Goal: Transaction & Acquisition: Obtain resource

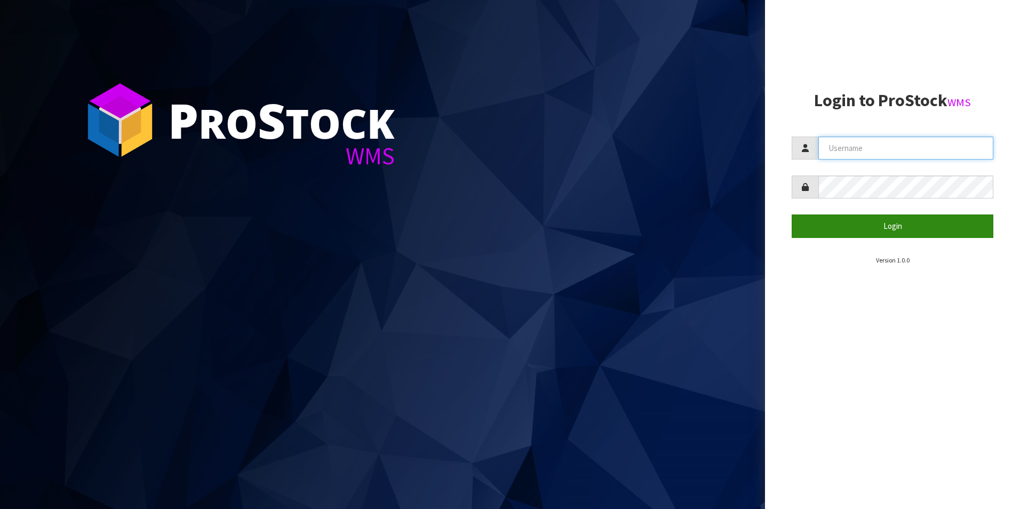
type input "[PERSON_NAME][EMAIL_ADDRESS][DOMAIN_NAME]"
click at [893, 229] on button "Login" at bounding box center [892, 225] width 202 height 23
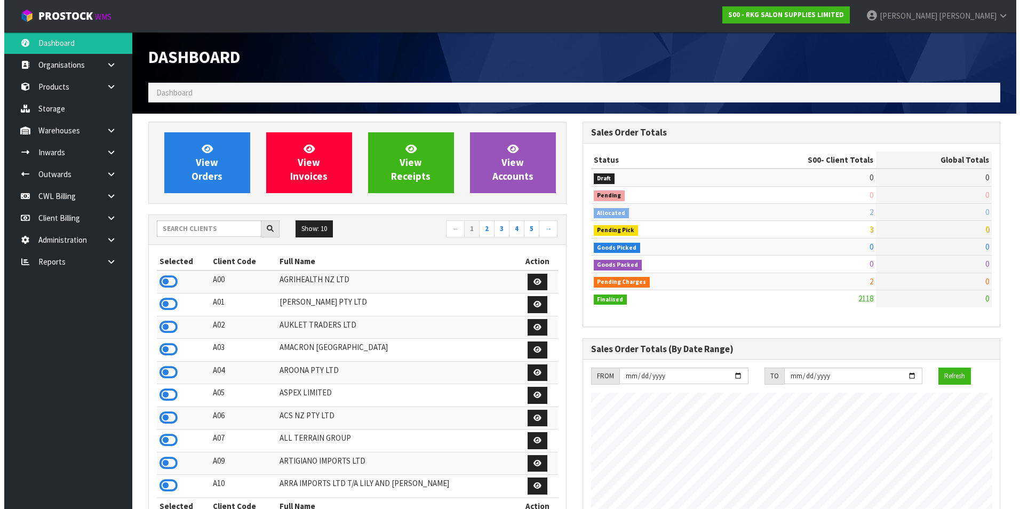
scroll to position [808, 434]
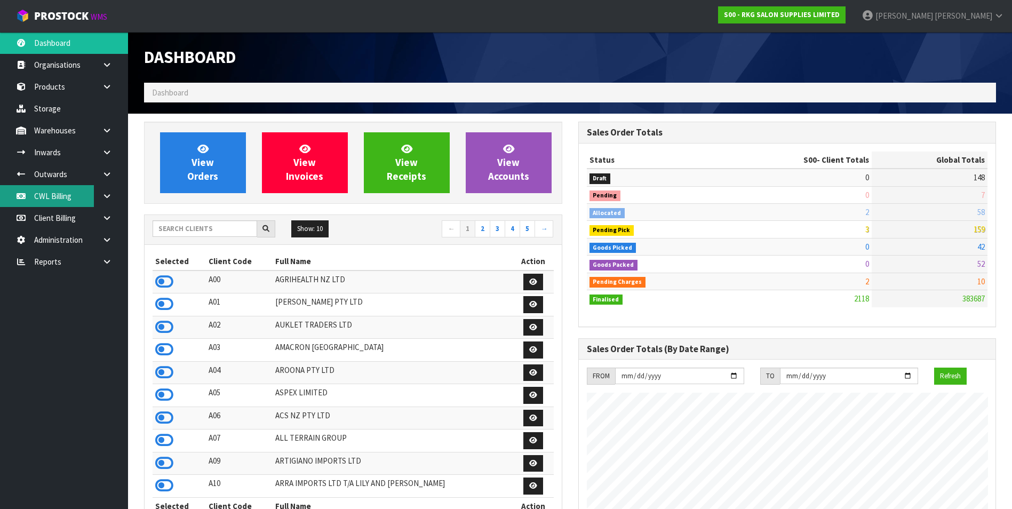
click at [55, 193] on link "CWL Billing" at bounding box center [64, 196] width 128 height 22
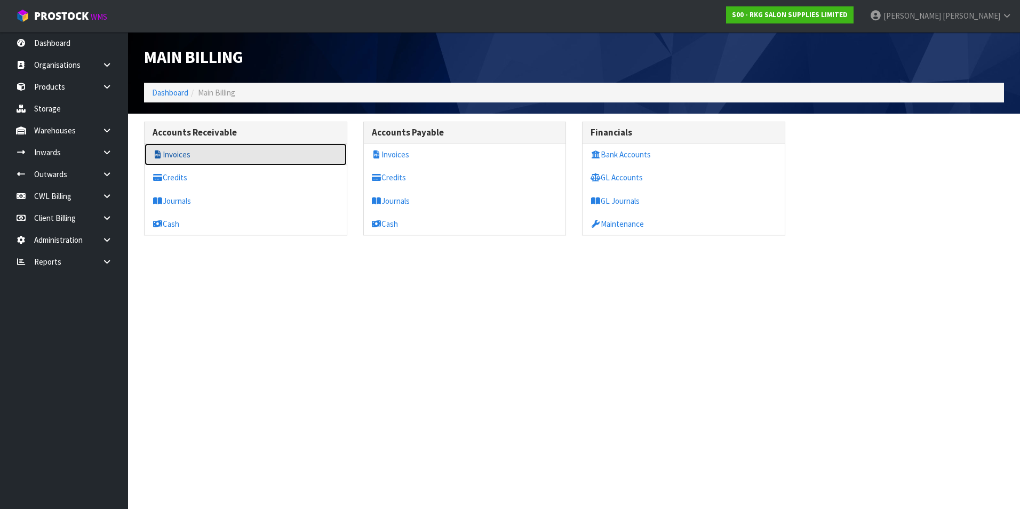
click at [176, 151] on link "Invoices" at bounding box center [246, 154] width 202 height 22
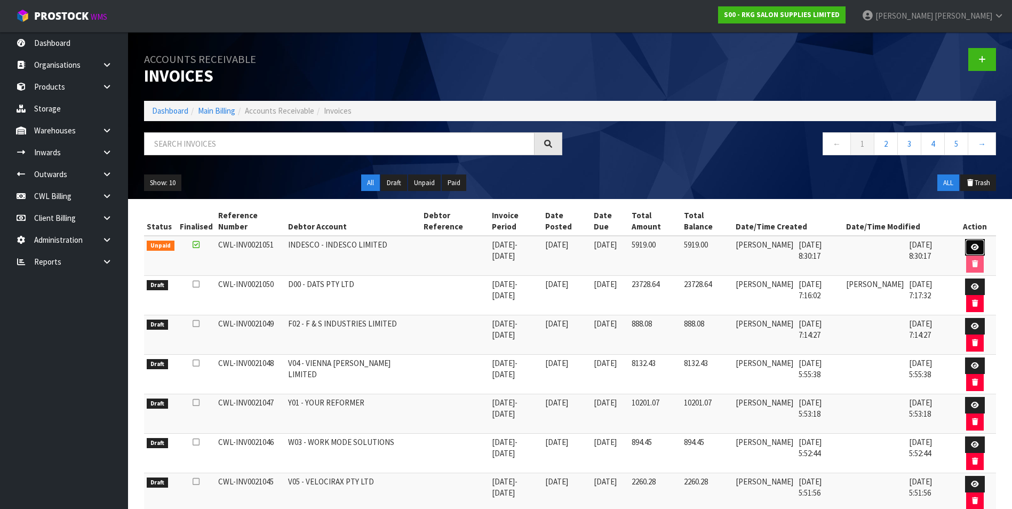
click at [973, 245] on icon at bounding box center [975, 247] width 8 height 7
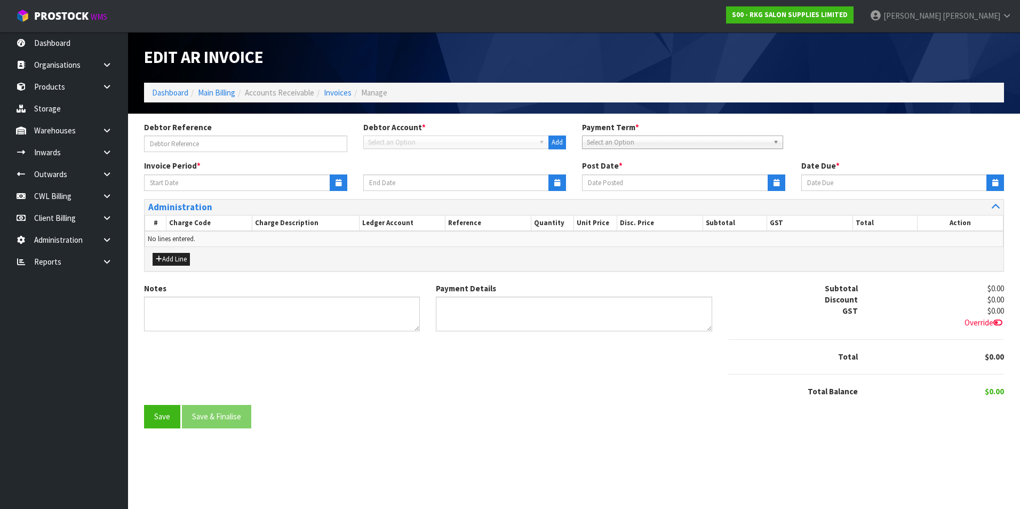
type input "[DATE]"
type textarea "Please contact us [DATE] should there be any discrepancies."
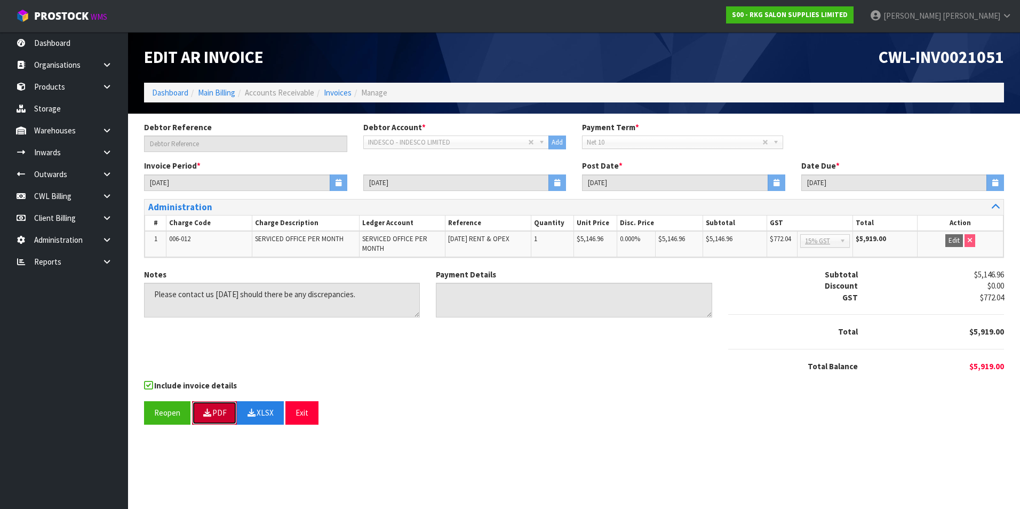
click at [214, 412] on button "PDF" at bounding box center [214, 412] width 45 height 23
